Goal: Answer question/provide support: Share knowledge or assist other users

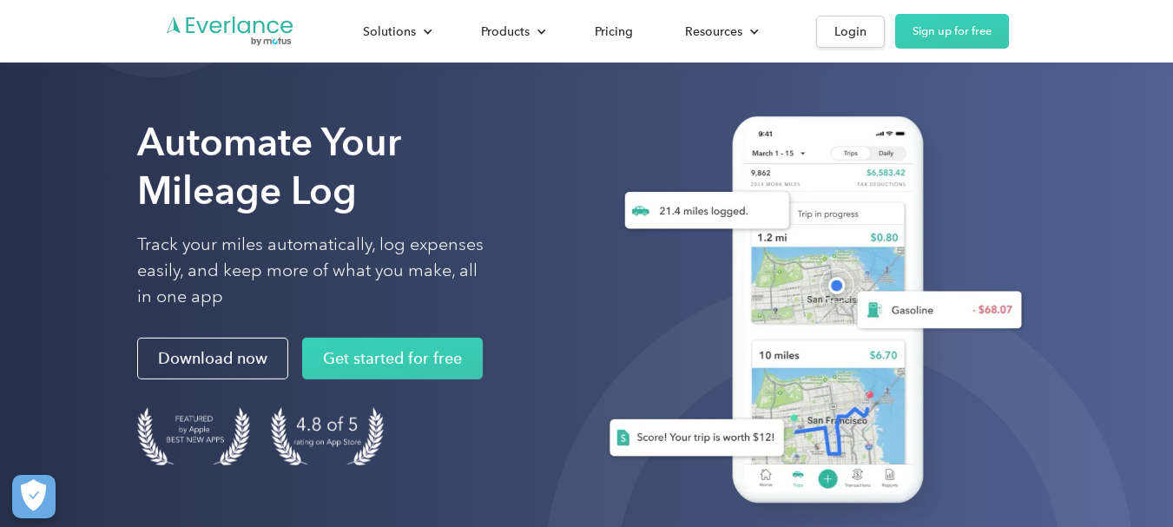
scroll to position [87, 0]
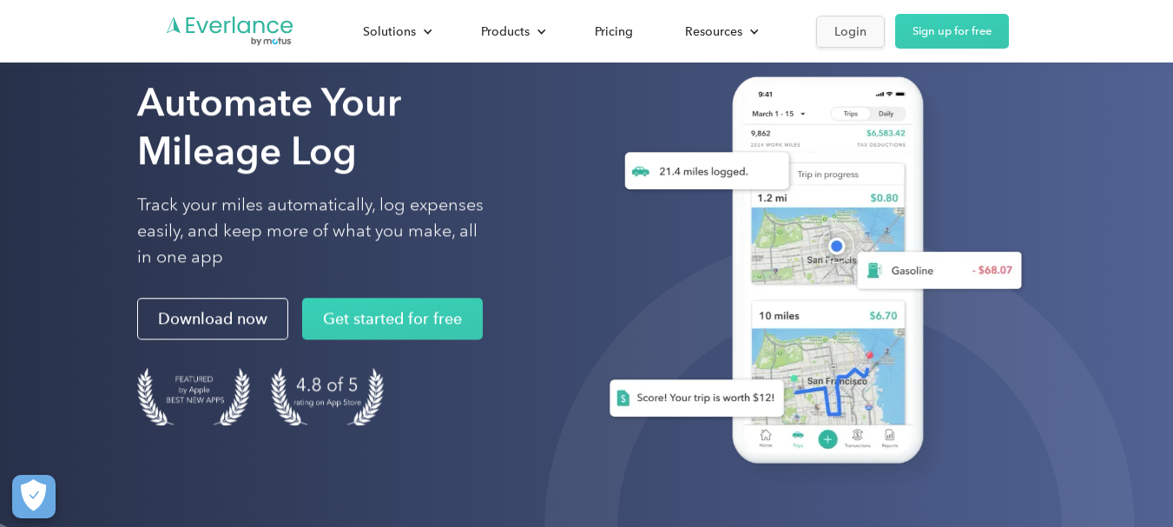
click at [852, 30] on div "Login" at bounding box center [850, 32] width 32 height 22
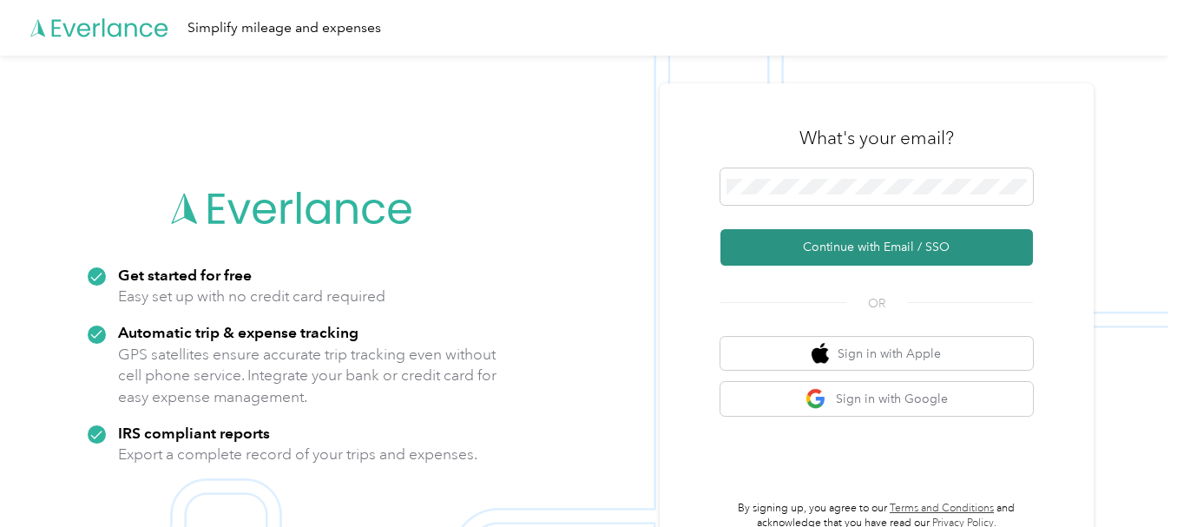
click at [859, 251] on button "Continue with Email / SSO" at bounding box center [876, 247] width 312 height 36
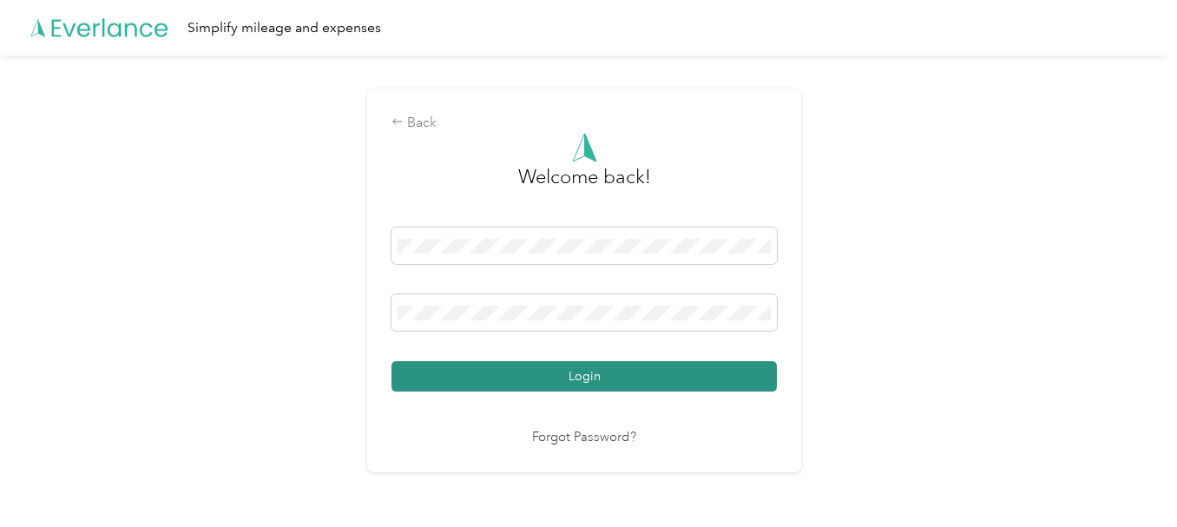
click at [568, 369] on button "Login" at bounding box center [583, 376] width 385 height 30
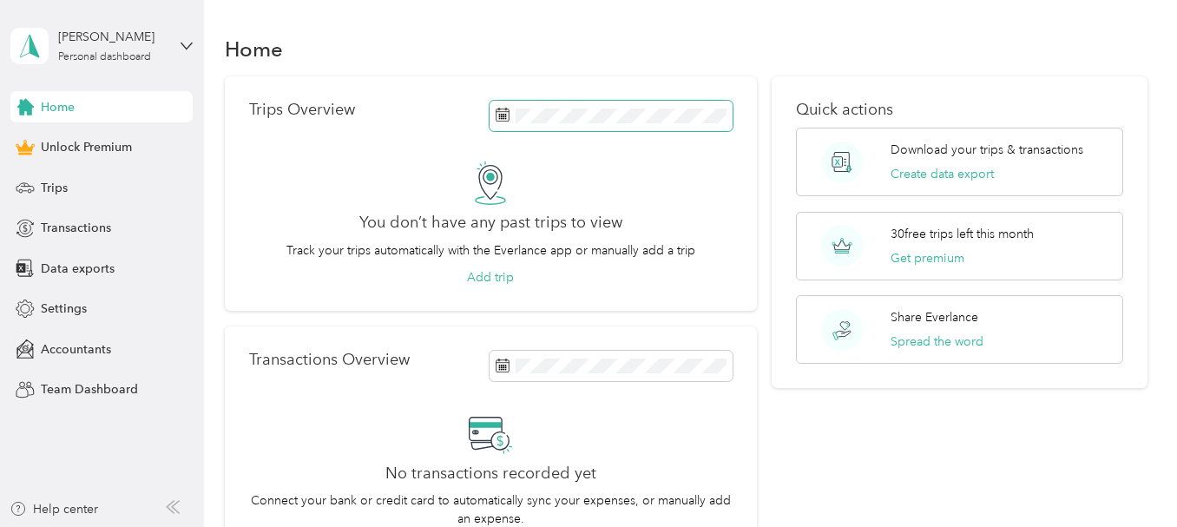
click at [721, 105] on span at bounding box center [611, 116] width 243 height 30
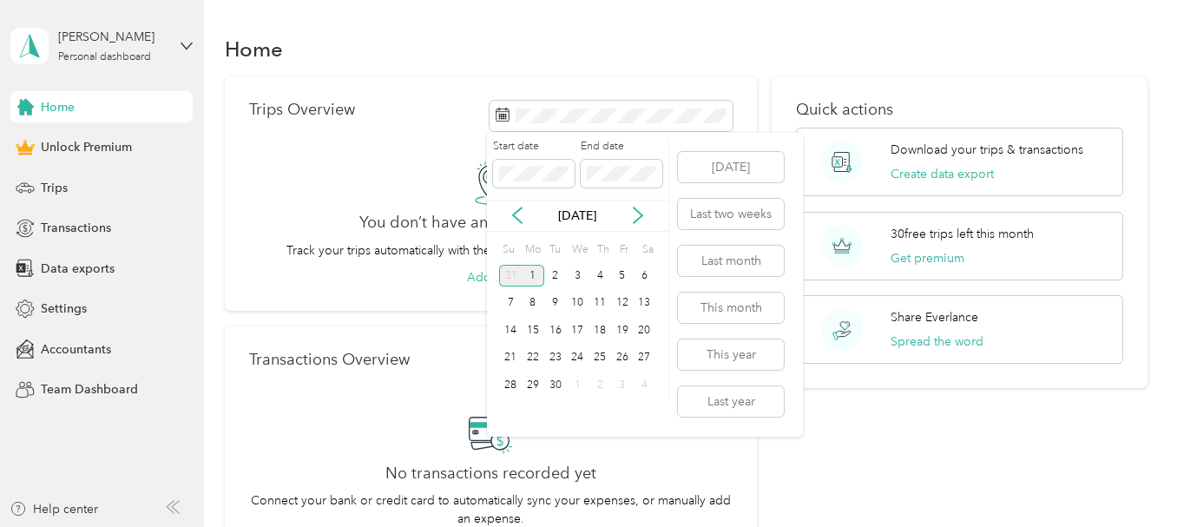
click at [510, 281] on div "31" at bounding box center [510, 276] width 23 height 22
click at [522, 216] on icon at bounding box center [517, 215] width 17 height 17
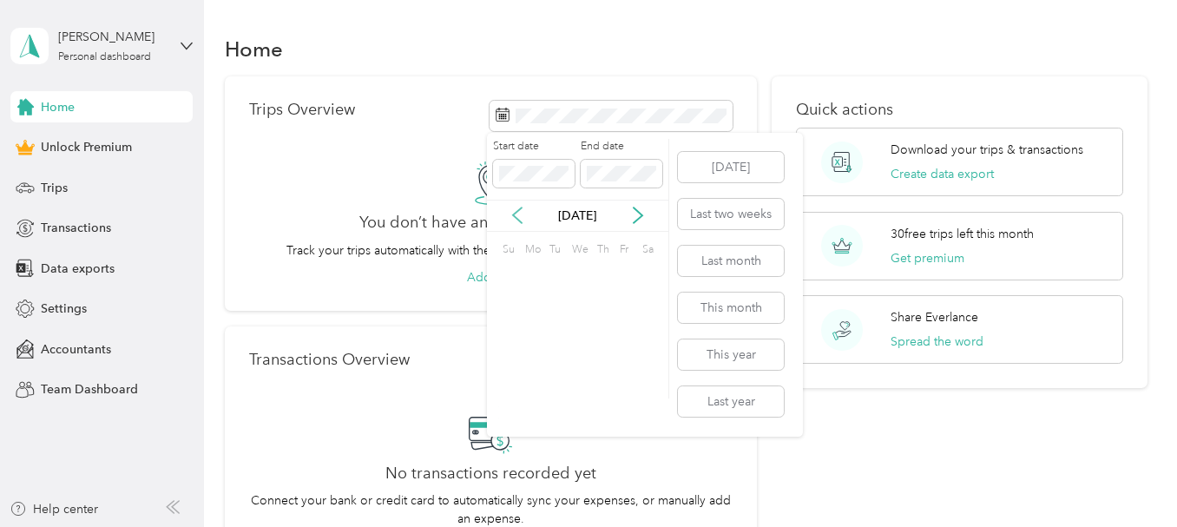
click at [522, 216] on icon at bounding box center [517, 215] width 17 height 17
click at [516, 214] on icon at bounding box center [517, 215] width 17 height 17
click at [571, 275] on div "1" at bounding box center [577, 276] width 23 height 22
click at [578, 273] on div "1" at bounding box center [577, 276] width 23 height 22
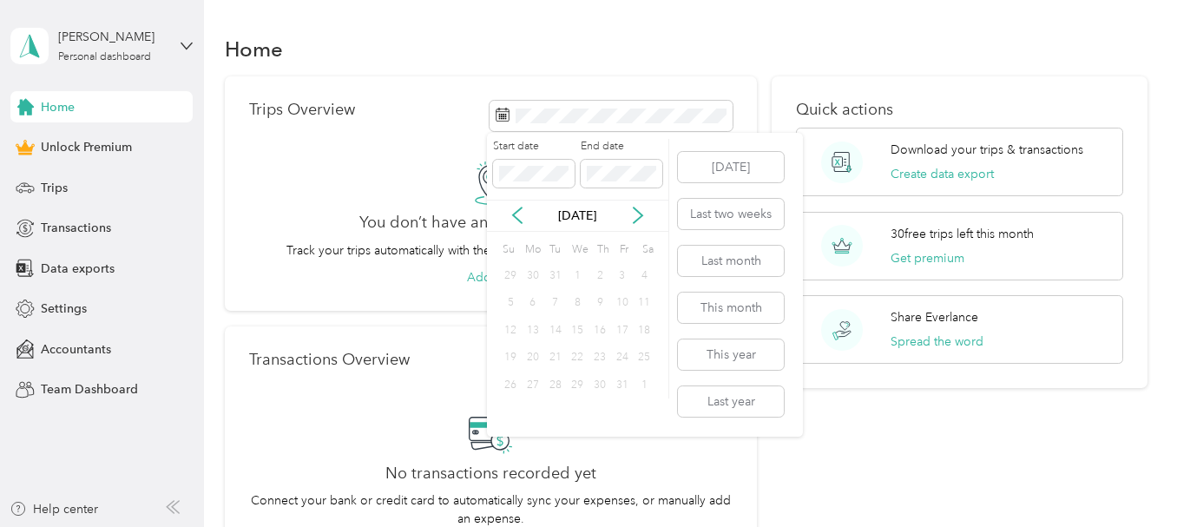
click at [578, 273] on div "1" at bounding box center [577, 276] width 23 height 22
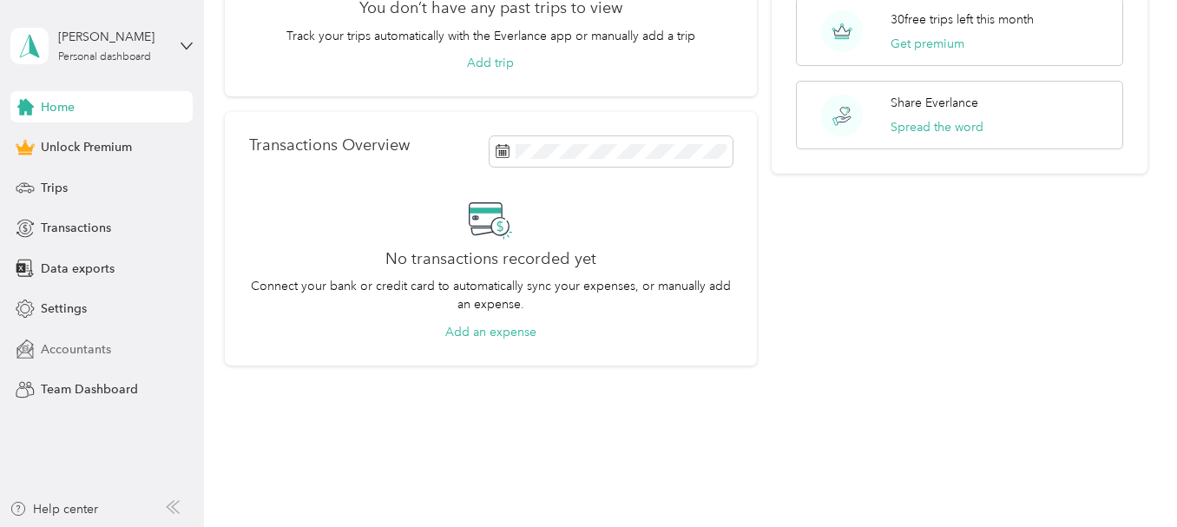
scroll to position [232, 0]
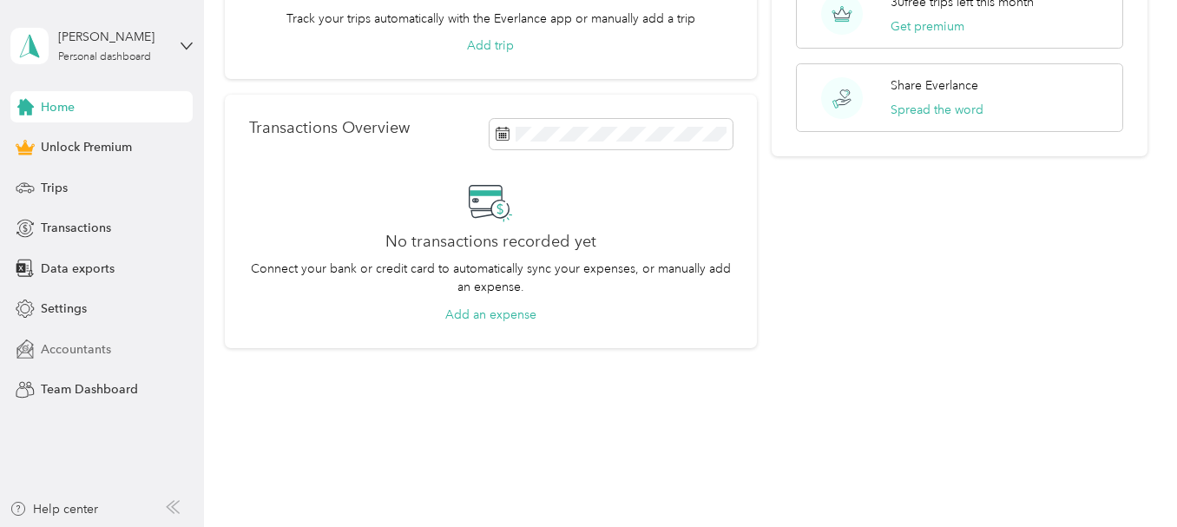
click at [91, 346] on span "Accountants" at bounding box center [76, 349] width 70 height 18
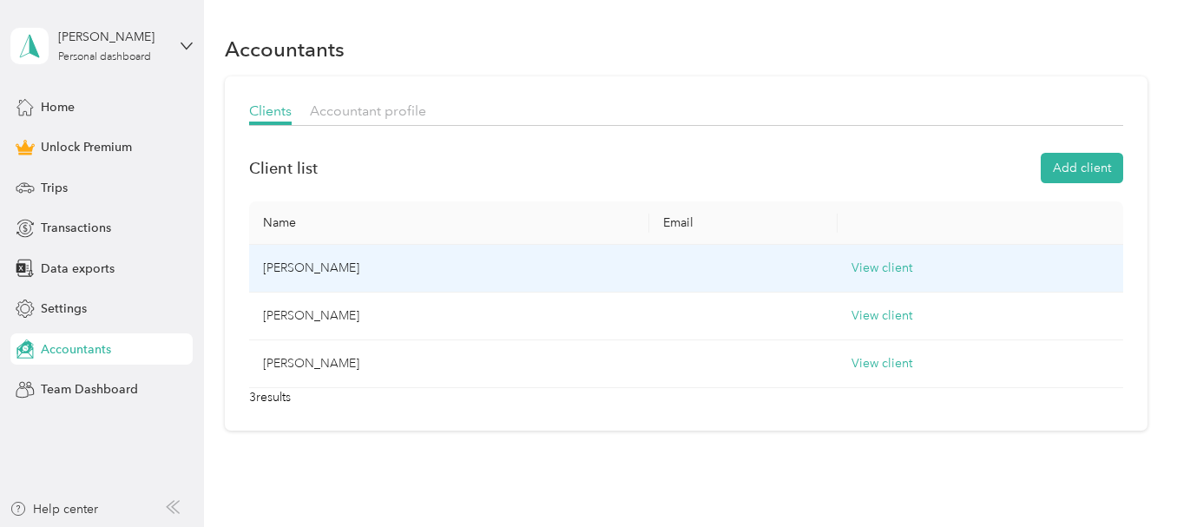
click at [301, 267] on td "Robert Gray" at bounding box center [449, 269] width 400 height 48
click at [851, 264] on button "View client" at bounding box center [881, 268] width 61 height 19
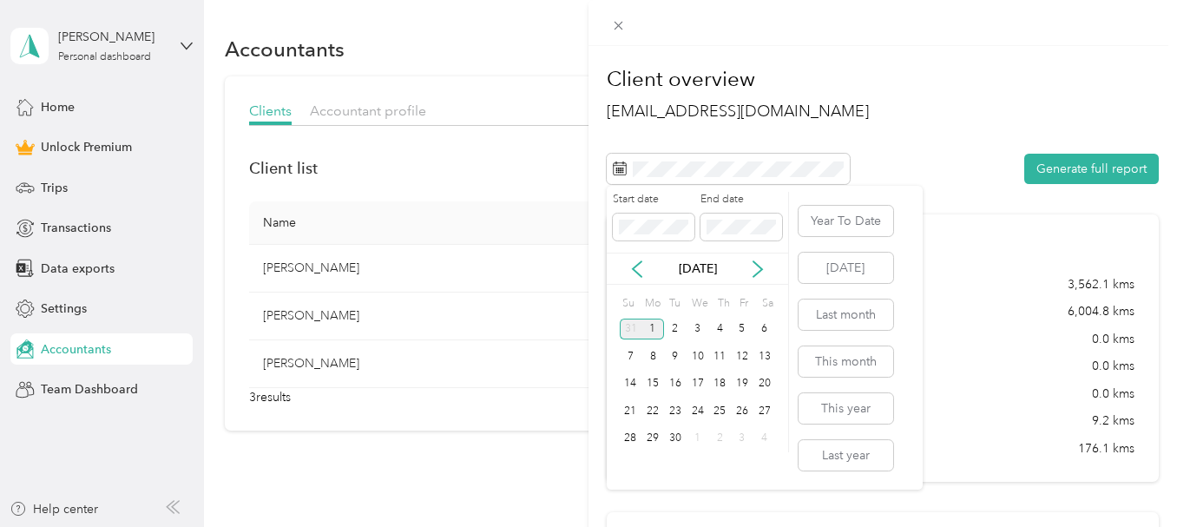
click at [628, 325] on div "31" at bounding box center [631, 330] width 23 height 22
click at [637, 270] on icon at bounding box center [636, 268] width 17 height 17
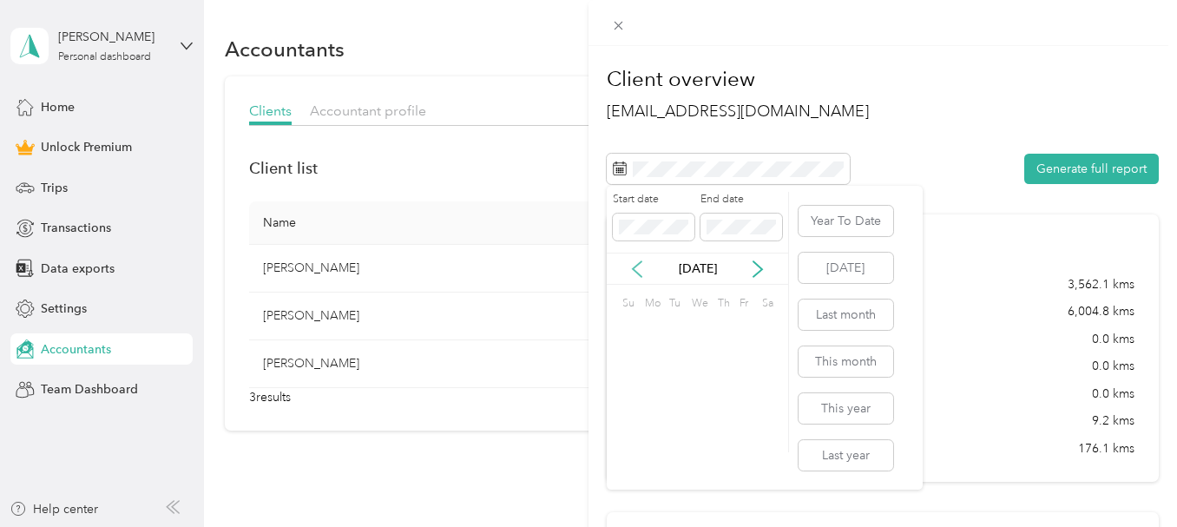
click at [637, 270] on icon at bounding box center [636, 268] width 17 height 17
click at [700, 325] on div "1" at bounding box center [698, 330] width 23 height 22
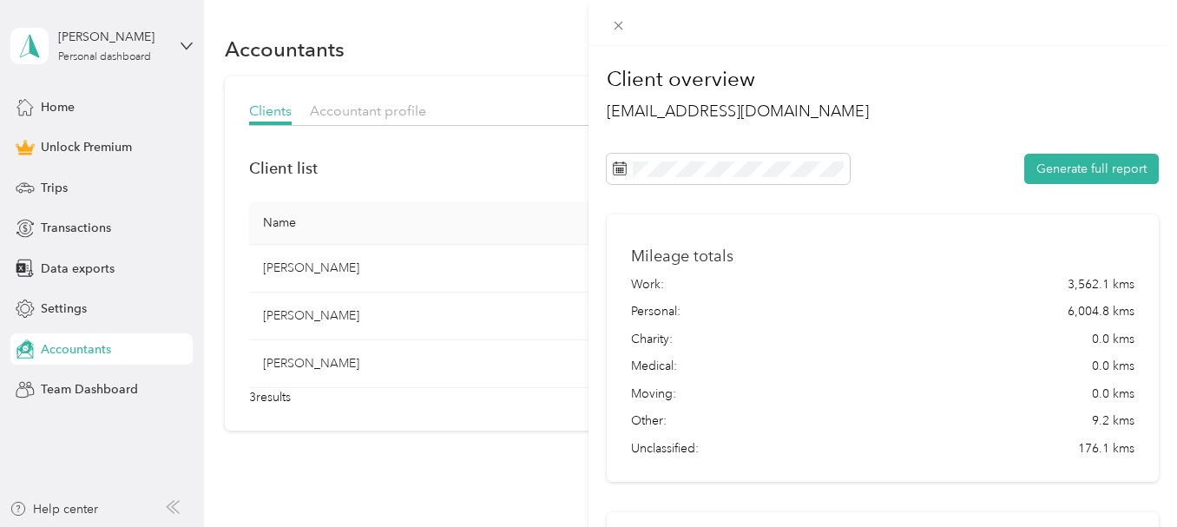
click at [965, 34] on div at bounding box center [882, 23] width 588 height 46
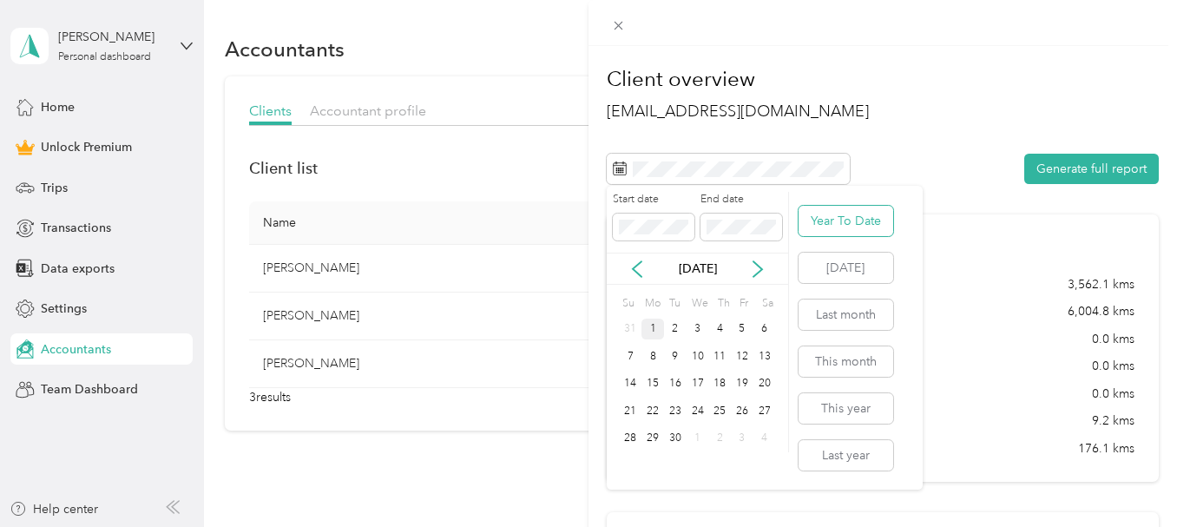
click at [848, 216] on button "Year To Date" at bounding box center [846, 221] width 95 height 30
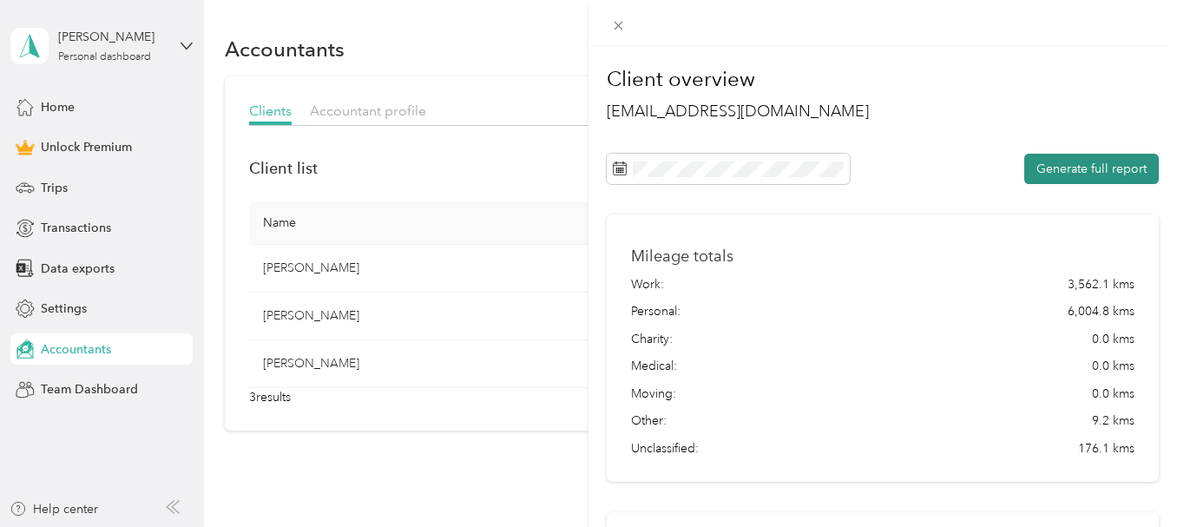
click at [1098, 158] on button "Generate full report" at bounding box center [1091, 169] width 135 height 30
